Goal: Transaction & Acquisition: Subscribe to service/newsletter

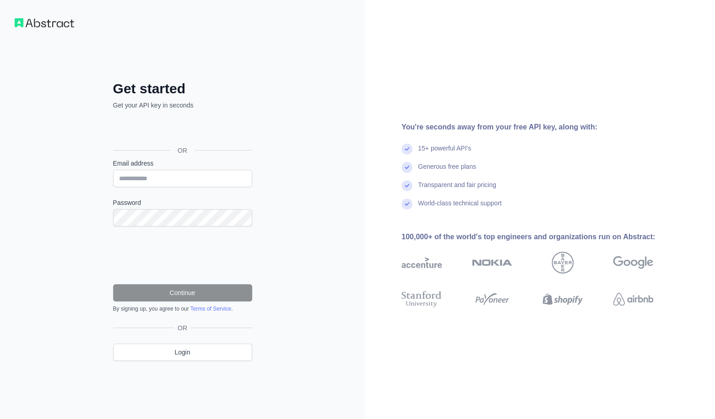
click at [212, 135] on div "Sign in with Google. Opens in new tab" at bounding box center [181, 130] width 137 height 20
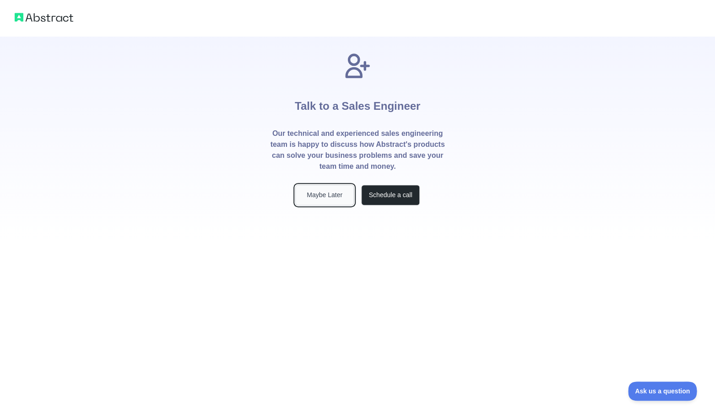
click at [326, 191] on button "Maybe Later" at bounding box center [324, 195] width 59 height 21
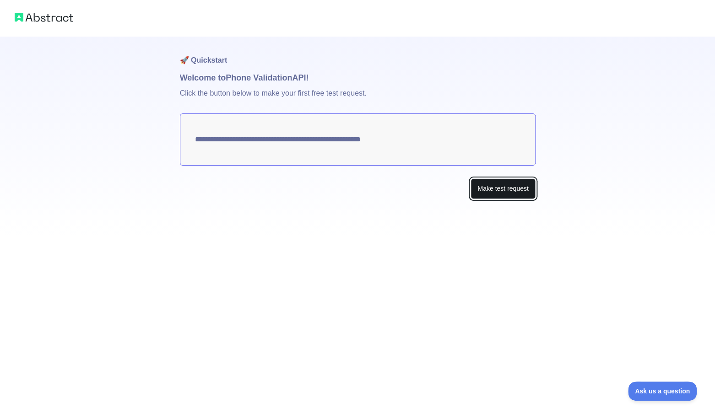
click at [489, 187] on button "Make test request" at bounding box center [502, 188] width 65 height 21
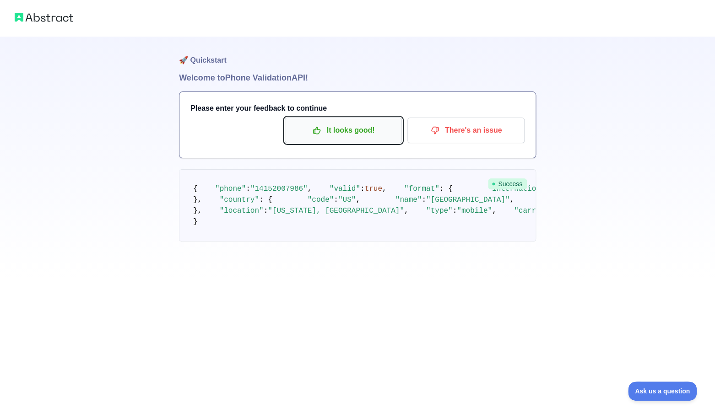
click at [369, 137] on p "It looks good!" at bounding box center [342, 131] width 103 height 16
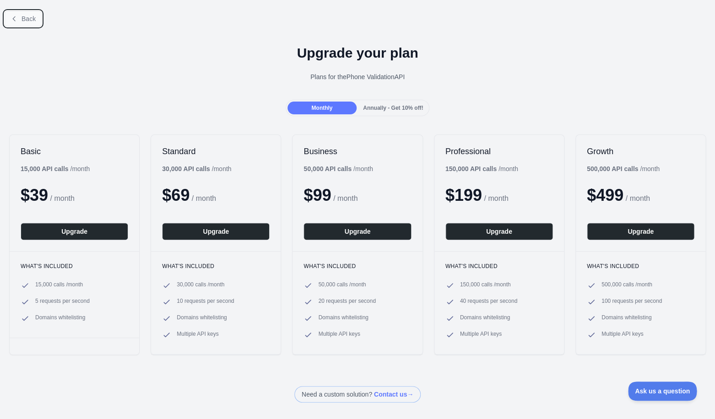
click at [14, 17] on icon at bounding box center [14, 18] width 7 height 7
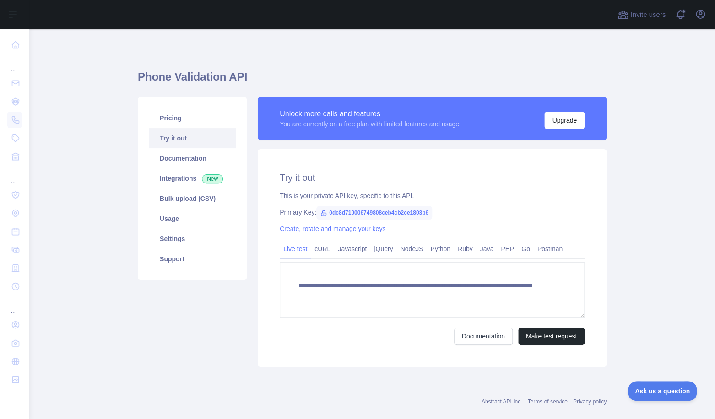
click at [337, 214] on span "0dc8d710006749808ceb4cb2ce1803b6" at bounding box center [374, 213] width 116 height 14
drag, startPoint x: 330, startPoint y: 214, endPoint x: 445, endPoint y: 212, distance: 114.9
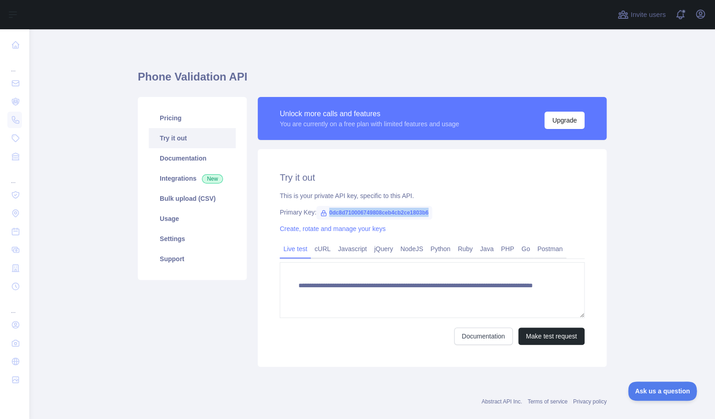
click at [432, 212] on span "0dc8d710006749808ceb4cb2ce1803b6" at bounding box center [374, 213] width 116 height 14
copy span "0dc8d710006749808ceb4cb2ce1803b6"
click at [194, 165] on link "Documentation" at bounding box center [192, 158] width 87 height 20
